Goal: Task Accomplishment & Management: Use online tool/utility

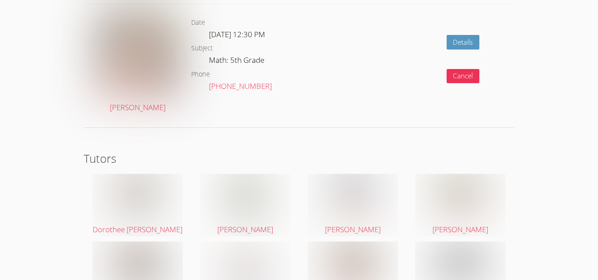
scroll to position [1335, 0]
click at [189, 173] on div "Dorothee Marie Laguerre" at bounding box center [138, 207] width 108 height 68
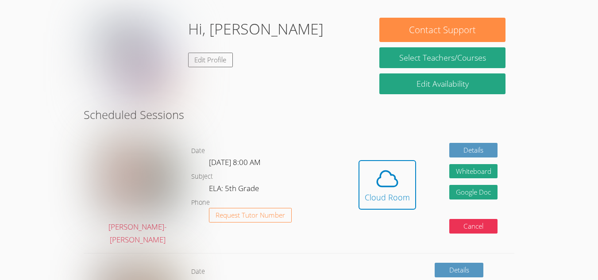
scroll to position [127, 0]
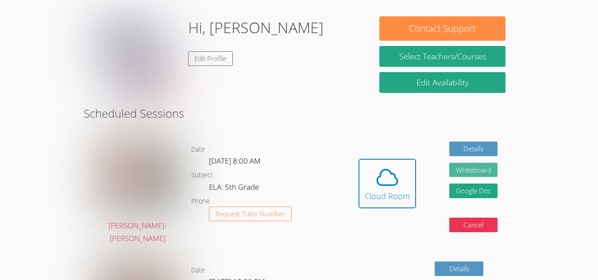
click at [481, 164] on button "Whiteboard" at bounding box center [473, 170] width 49 height 15
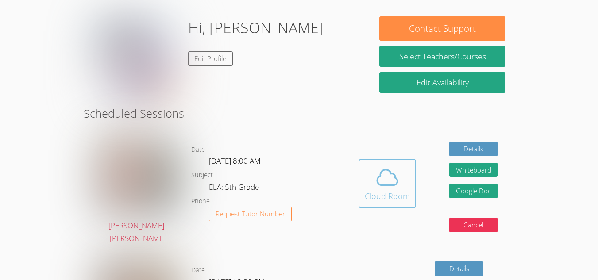
click at [386, 190] on div "Cloud Room" at bounding box center [387, 196] width 45 height 12
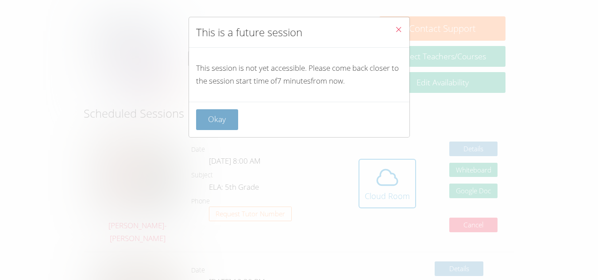
click at [210, 119] on button "Okay" at bounding box center [217, 119] width 42 height 21
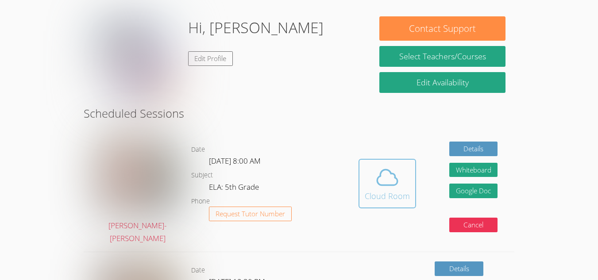
click at [371, 177] on span at bounding box center [387, 177] width 45 height 25
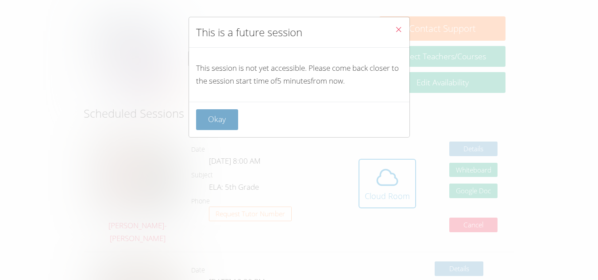
click at [224, 117] on button "Okay" at bounding box center [217, 119] width 42 height 21
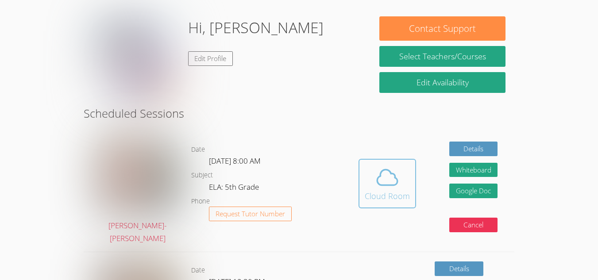
click at [371, 165] on span at bounding box center [387, 177] width 45 height 25
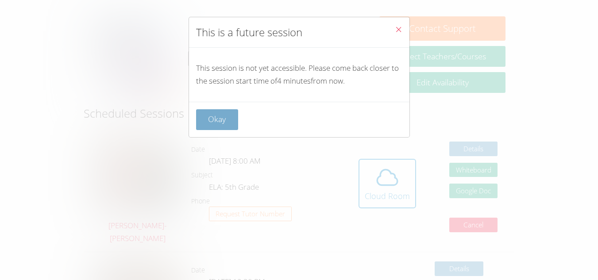
click at [205, 119] on button "Okay" at bounding box center [217, 119] width 42 height 21
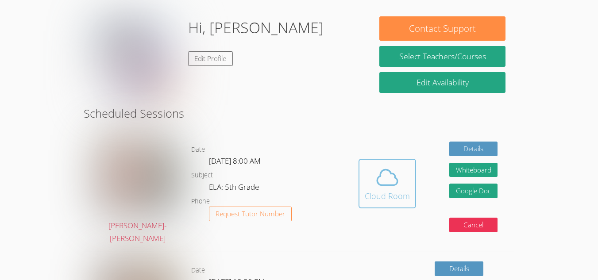
click at [366, 175] on span at bounding box center [387, 177] width 45 height 25
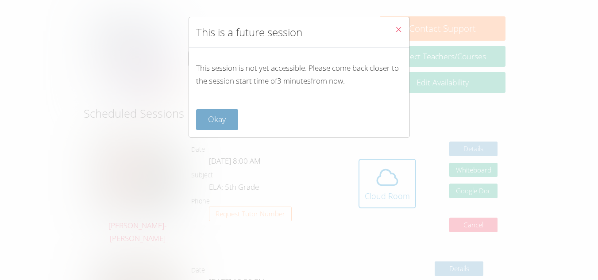
click at [207, 117] on button "Okay" at bounding box center [217, 119] width 42 height 21
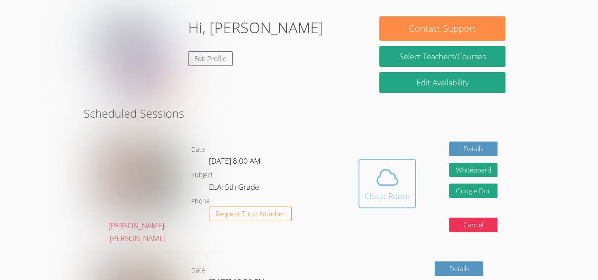
click at [395, 176] on icon at bounding box center [387, 177] width 25 height 25
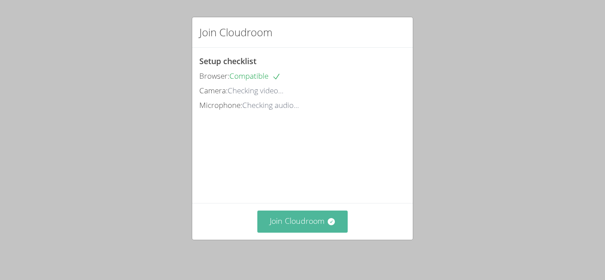
click at [327, 218] on icon at bounding box center [331, 221] width 9 height 9
click at [288, 222] on button "Join Cloudroom" at bounding box center [302, 222] width 91 height 22
